Goal: Information Seeking & Learning: Learn about a topic

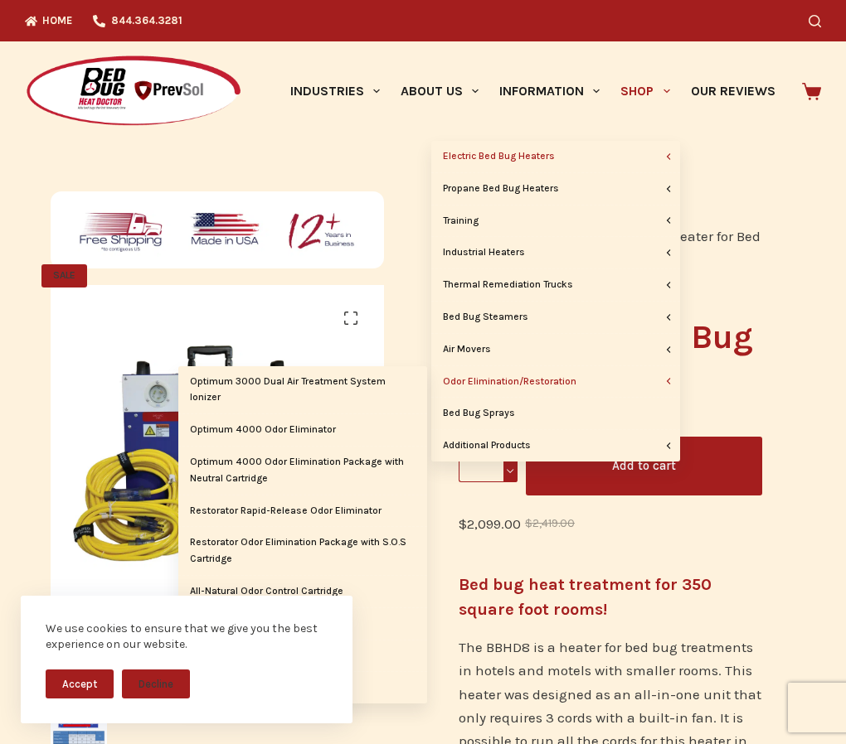
click at [572, 386] on link "Odor Elimination/Restoration" at bounding box center [555, 382] width 249 height 32
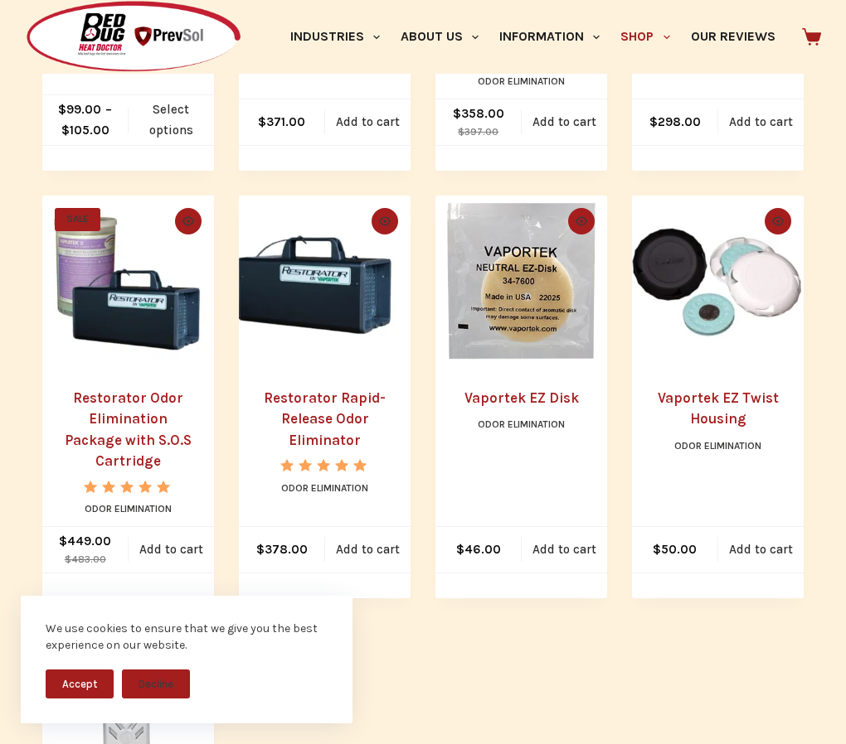
scroll to position [332, 0]
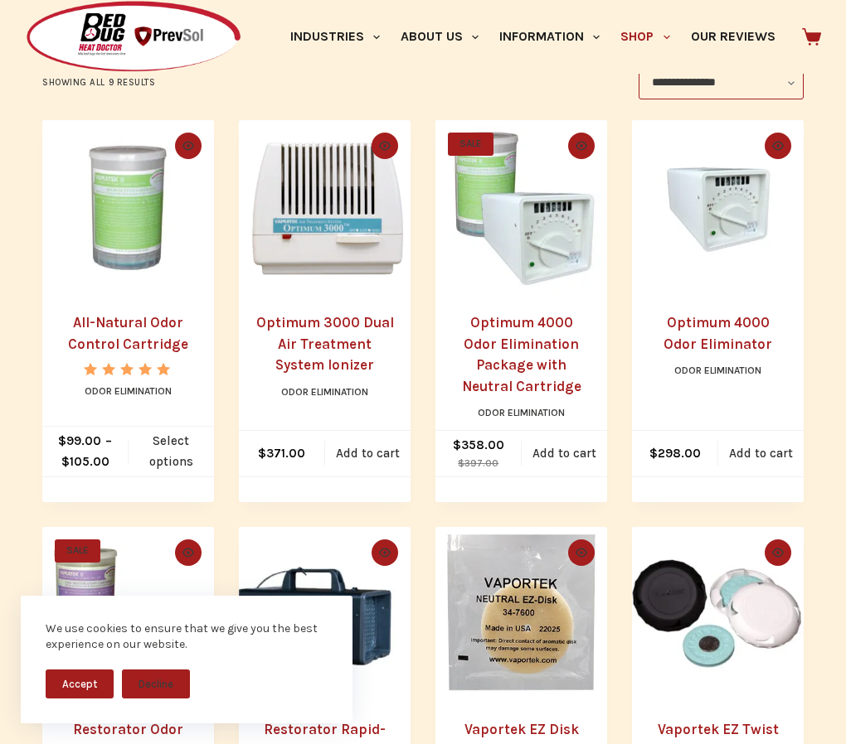
click at [337, 346] on link "Optimum 3000 Dual Air Treatment System Ionizer" at bounding box center [325, 343] width 138 height 59
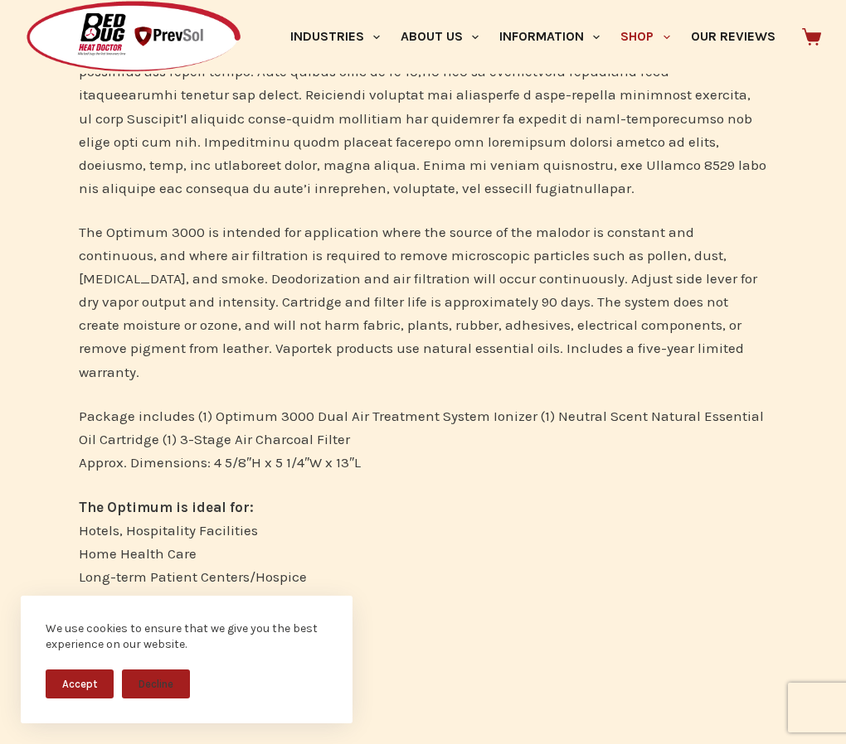
scroll to position [1161, 0]
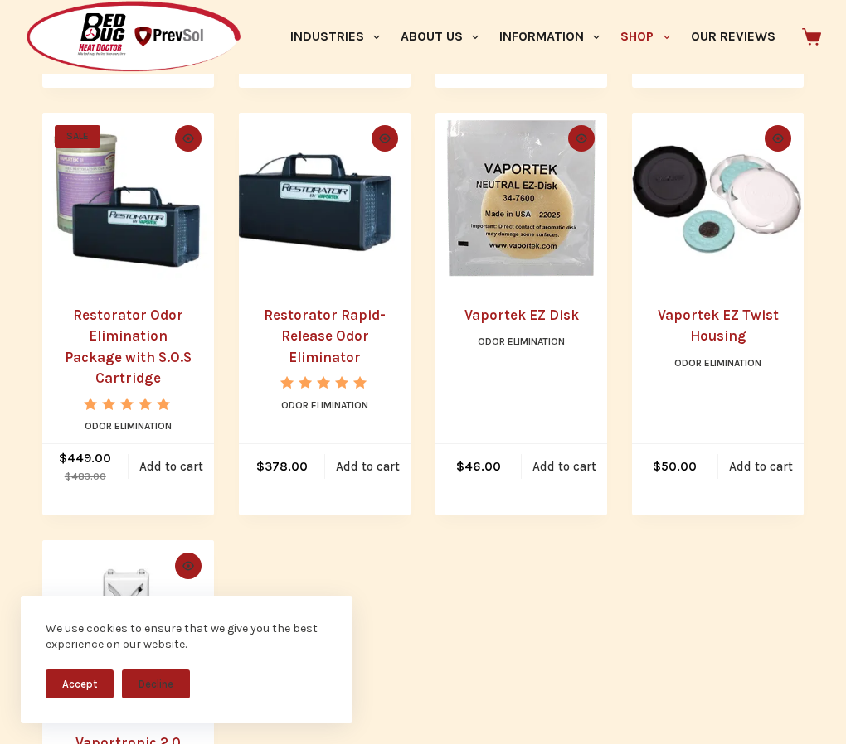
click at [323, 322] on link "Restorator Rapid-Release Odor Eliminator" at bounding box center [325, 336] width 122 height 59
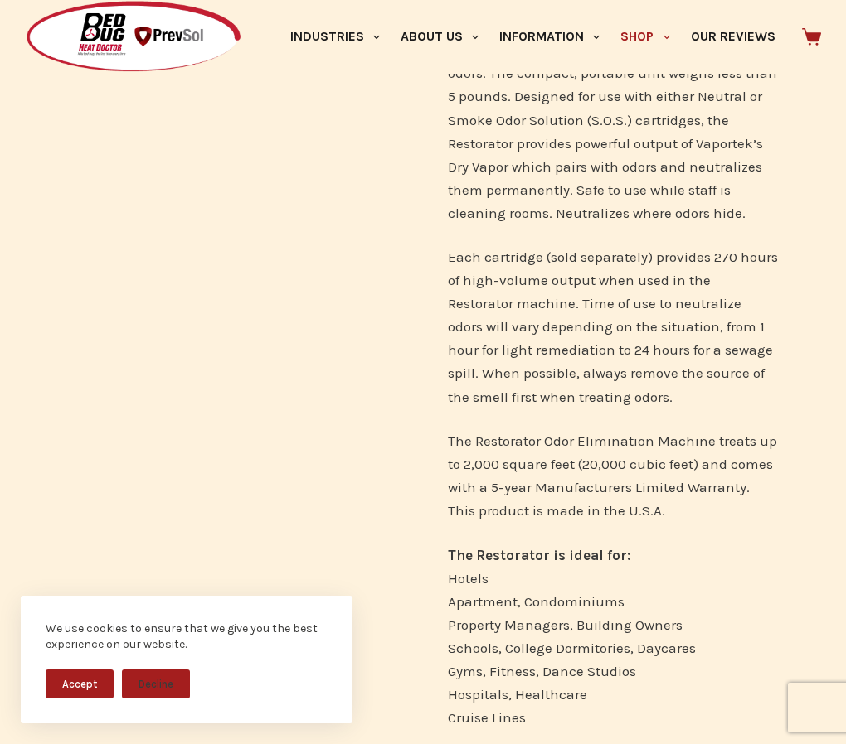
scroll to position [746, 0]
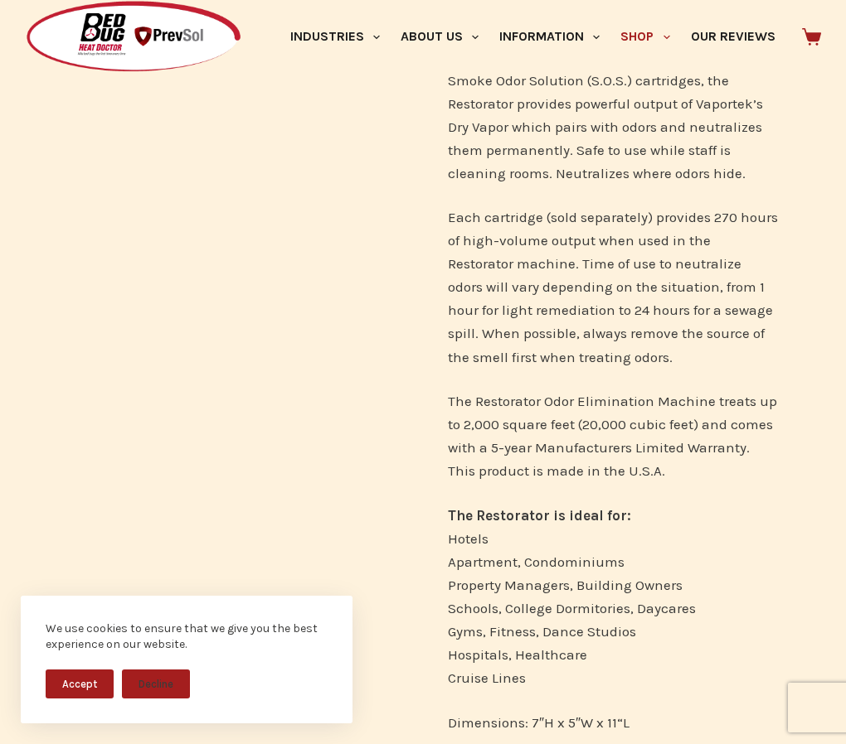
click at [302, 270] on div "🔍" at bounding box center [232, 87] width 381 height 1385
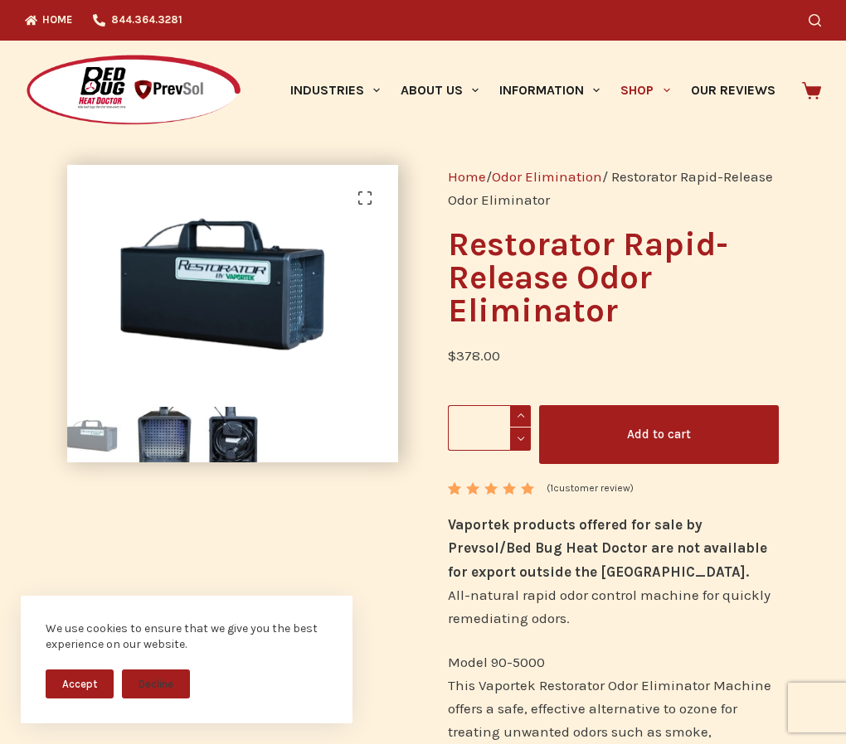
scroll to position [0, 0]
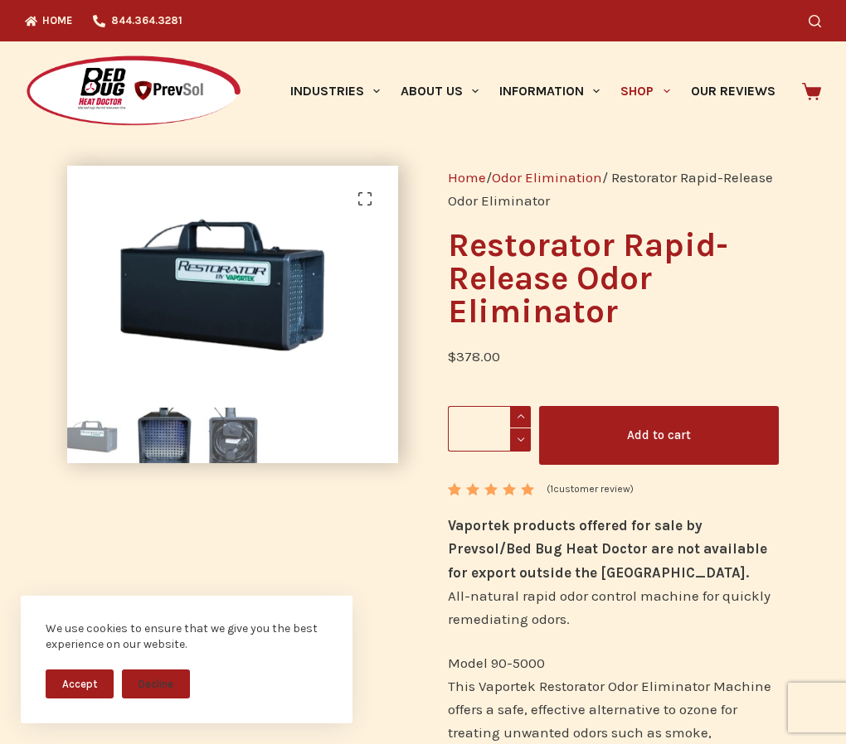
click at [225, 440] on img at bounding box center [233, 436] width 56 height 56
